Goal: Find specific page/section: Find specific page/section

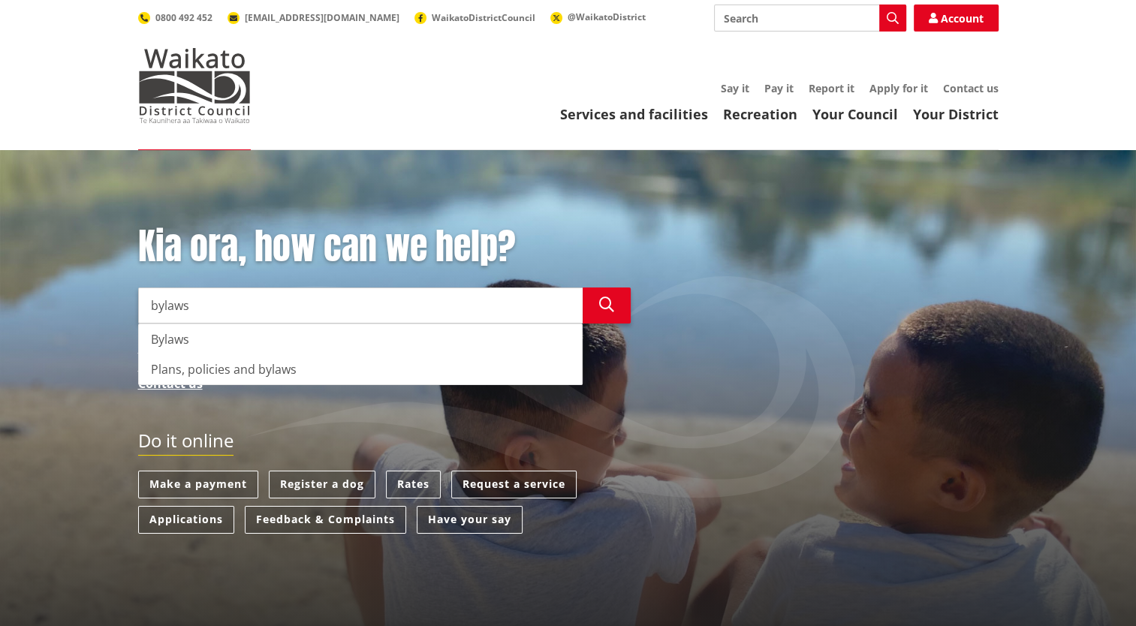
type input "bylaws"
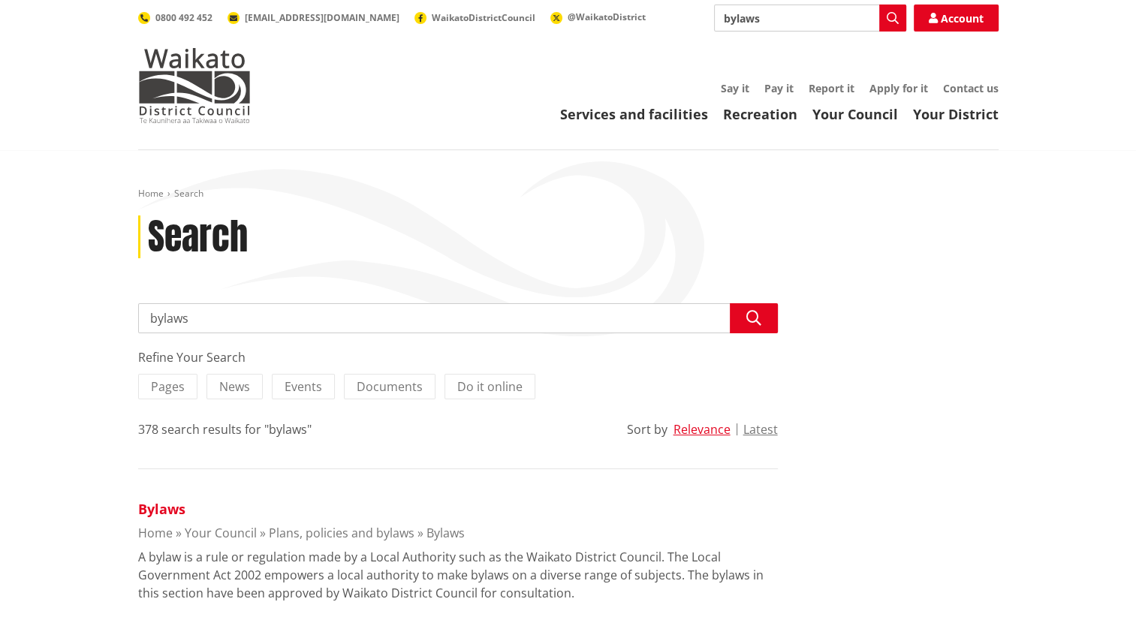
click at [164, 503] on link "Bylaws" at bounding box center [161, 509] width 47 height 18
